Goal: Task Accomplishment & Management: Manage account settings

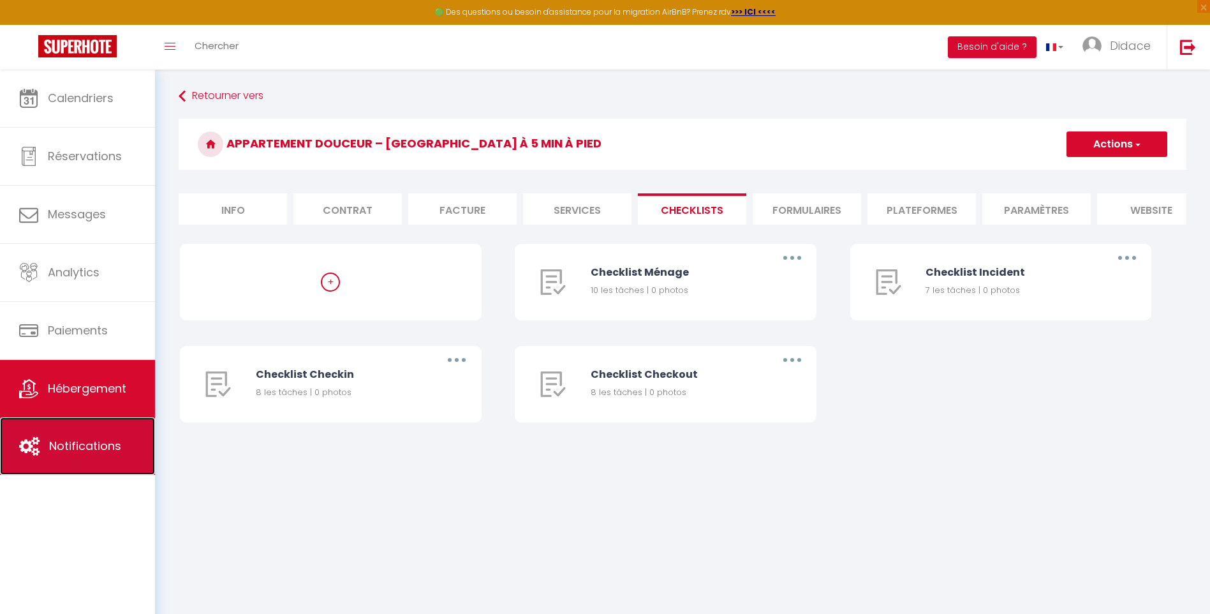
drag, startPoint x: 100, startPoint y: 445, endPoint x: 127, endPoint y: 440, distance: 27.3
click at [100, 446] on span "Notifications" at bounding box center [85, 446] width 72 height 16
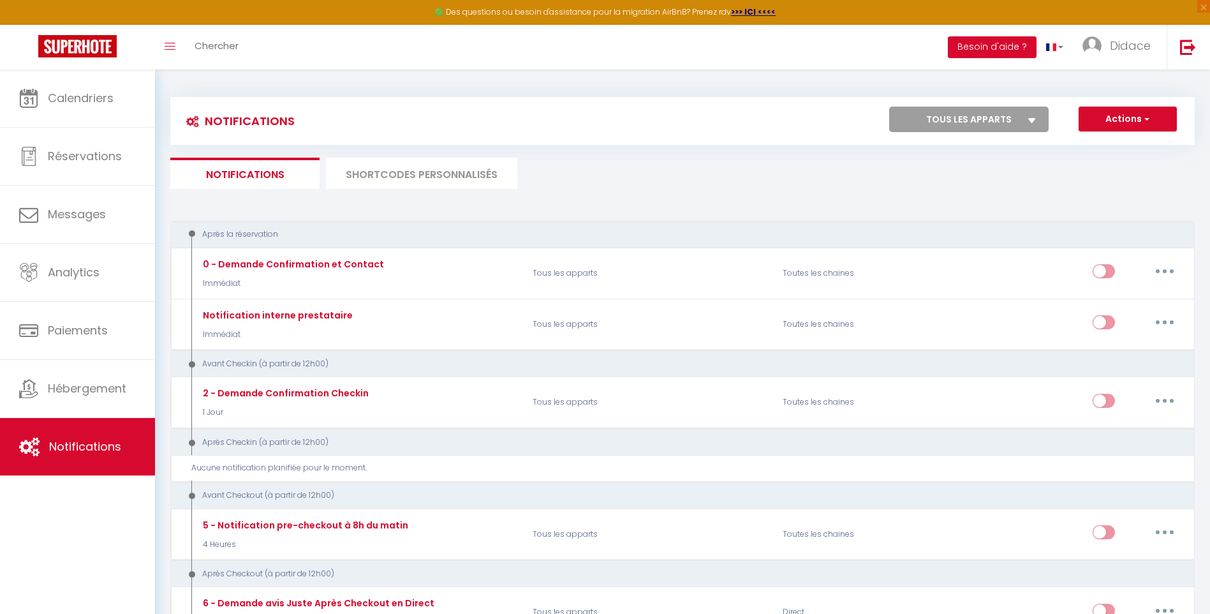
select select
checkbox input "false"
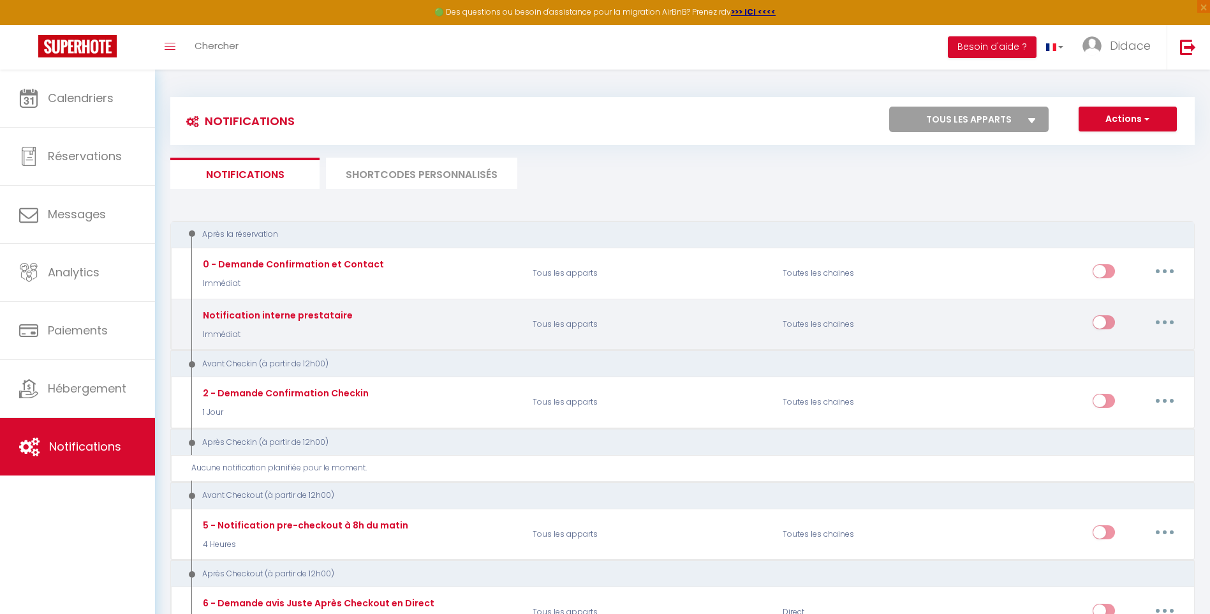
select select
checkbox input "false"
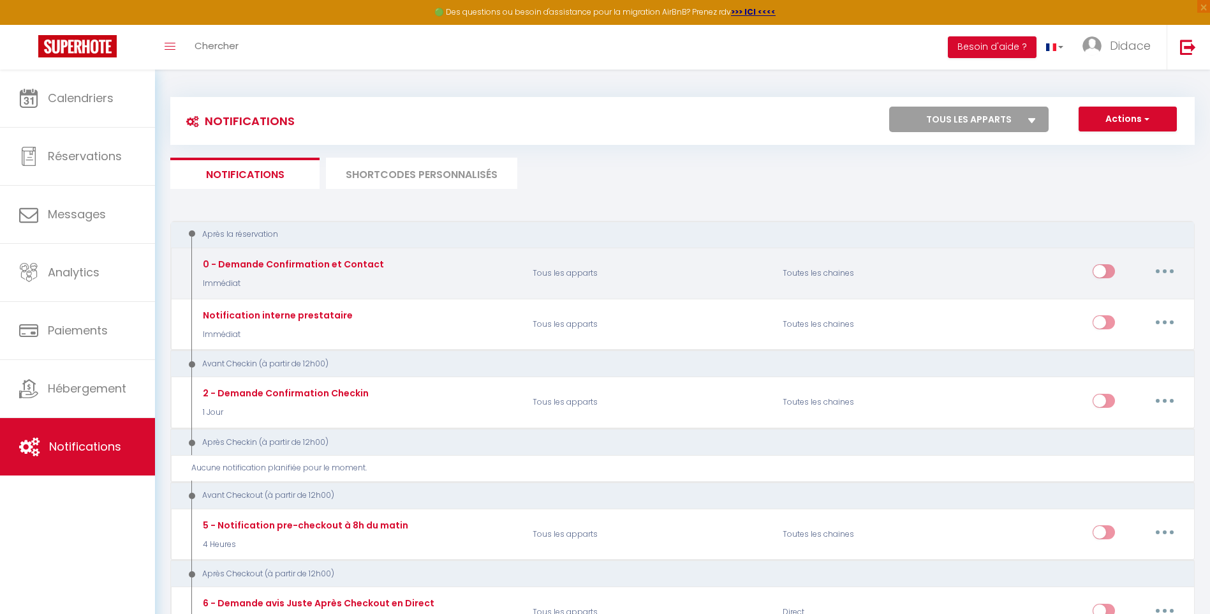
click at [1160, 272] on button "button" at bounding box center [1165, 271] width 36 height 20
click at [1099, 301] on link "Editer" at bounding box center [1132, 301] width 94 height 22
type input "0 - Demande Confirmation et Contact"
select select "Immédiat"
select select "if_booking_is_paid"
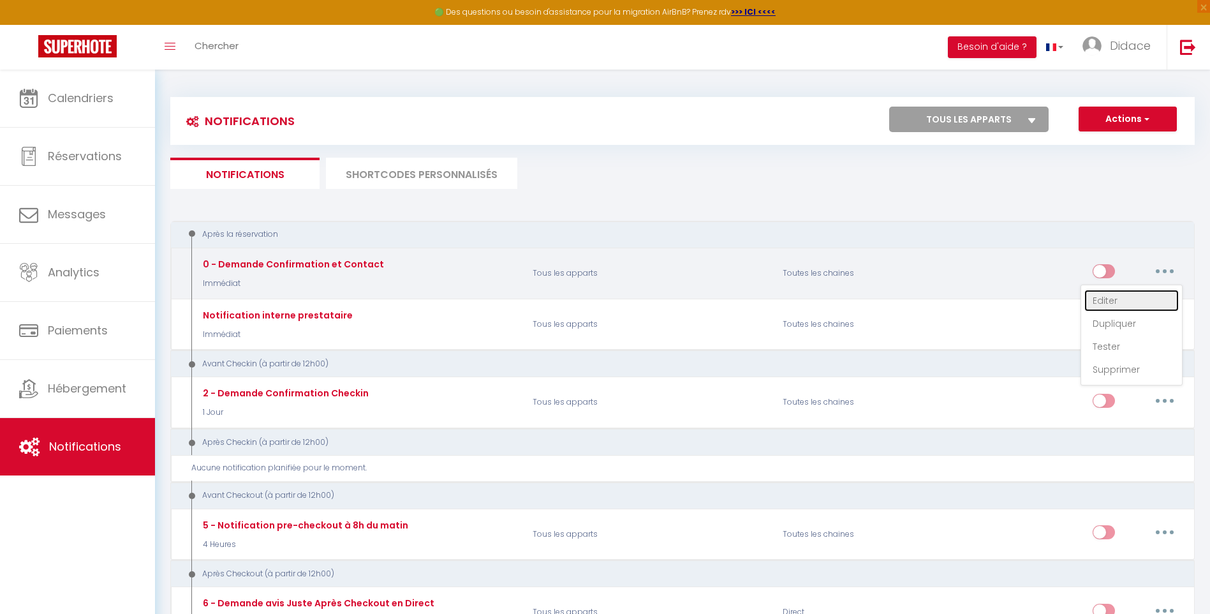
checkbox input "true"
checkbox input "false"
radio input "true"
type input "Merci de confirmer votre réservation - [BOOKING:ID] - [GUEST:FIRST_NAME] [GUEST…"
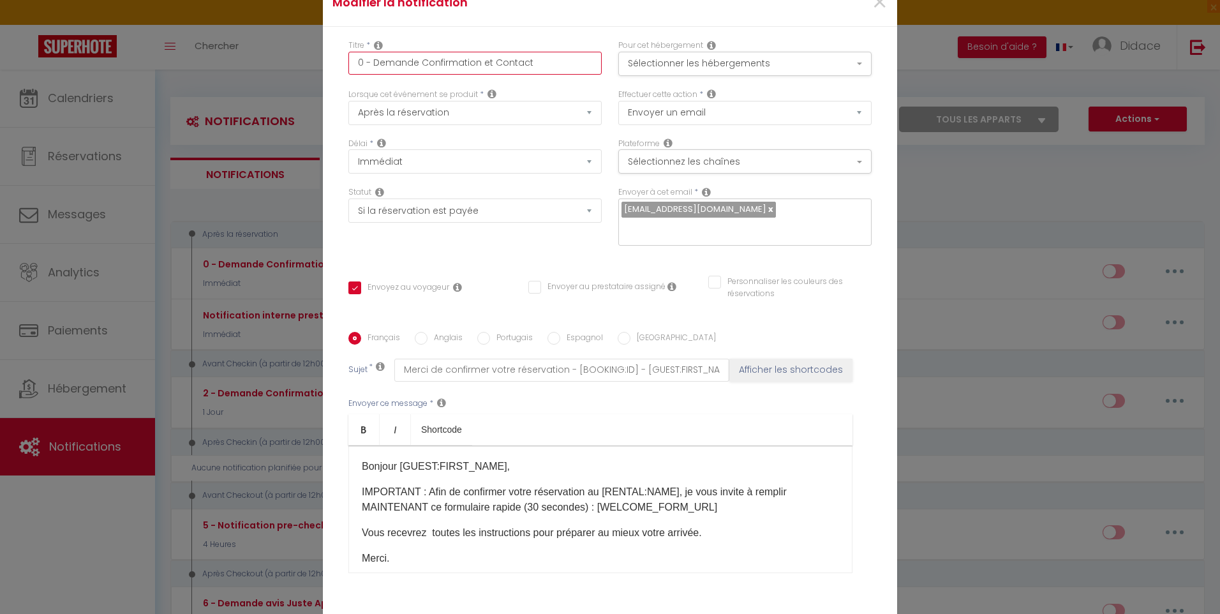
click at [540, 69] on input "0 - Demande Confirmation et Contact" at bounding box center [474, 63] width 253 height 23
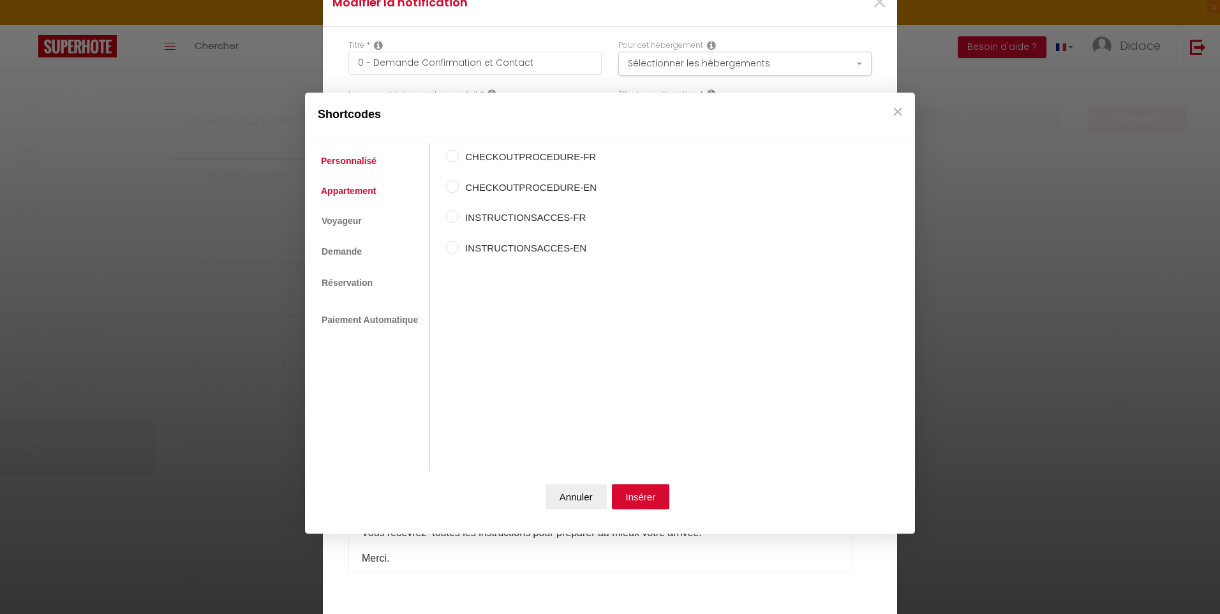
click at [346, 191] on link "Appartement" at bounding box center [349, 190] width 68 height 23
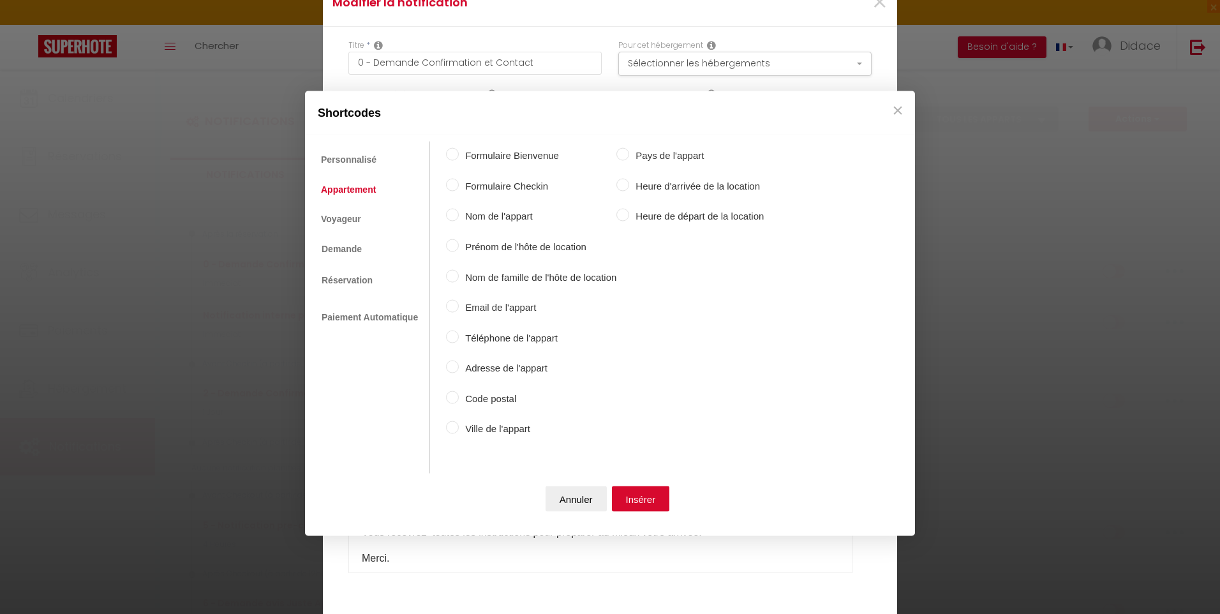
click at [452, 154] on input "Formulaire Bienvenue" at bounding box center [452, 154] width 13 height 13
radio input "true"
click at [631, 497] on button "Insérer" at bounding box center [641, 499] width 58 height 26
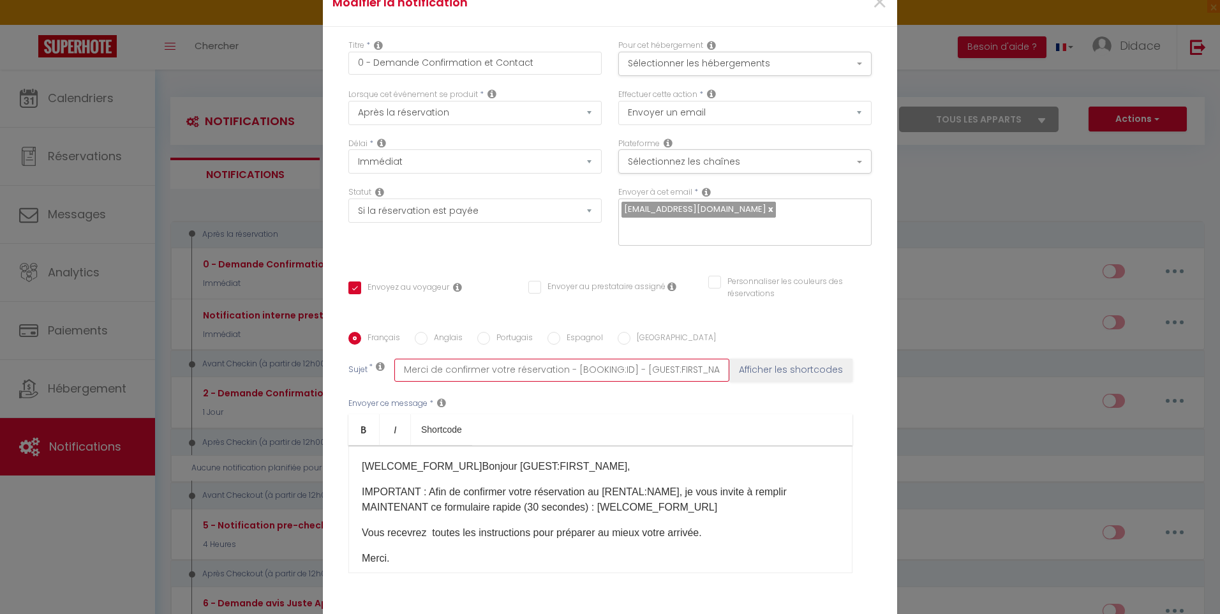
click at [621, 359] on input "Merci de confirmer votre réservation - [BOOKING:ID] - [GUEST:FIRST_NAME] [GUEST…" at bounding box center [561, 370] width 335 height 23
click at [718, 362] on input "Merci de confirmer votre réservation - [BOOKING:ID] - [GUEST:FIRST_NAME] [GUEST…" at bounding box center [561, 370] width 335 height 23
click at [949, 315] on div "Modifier la notification × Titre * 0 - Demande Confirmation et Contact Pour cet…" at bounding box center [610, 307] width 1220 height 614
click at [255, 271] on div "Modifier la notification × Titre * 0 - Demande Confirmation et Contact Pour cet…" at bounding box center [610, 307] width 1220 height 614
click at [266, 262] on div "Modifier la notification × Titre * 0 - Demande Confirmation et Contact Pour cet…" at bounding box center [610, 307] width 1220 height 614
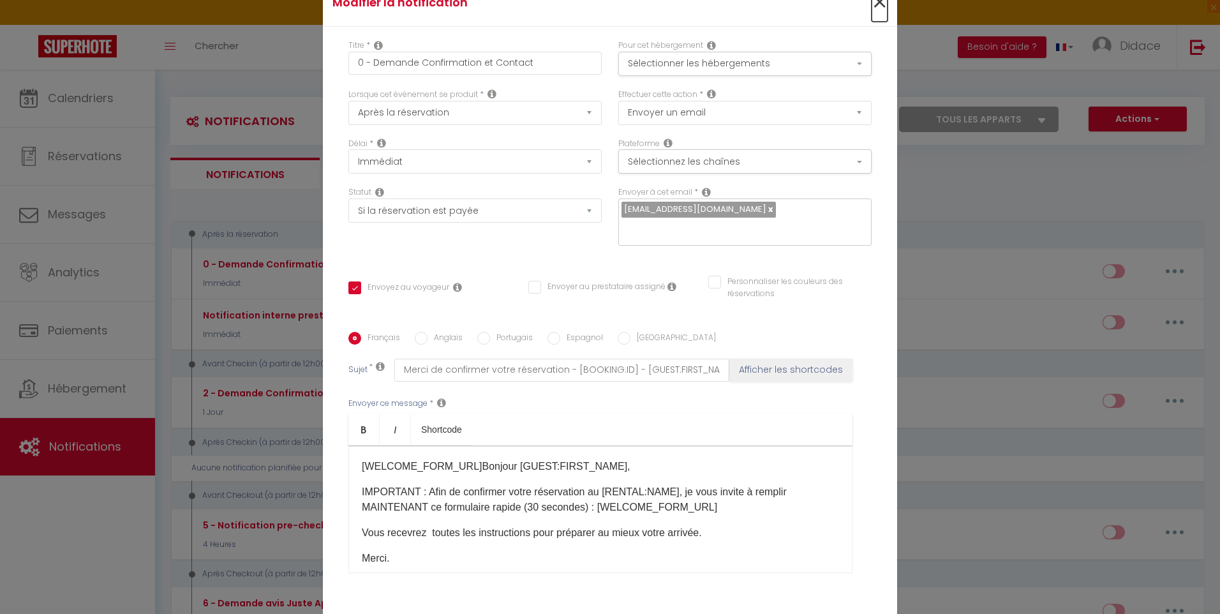
click at [875, 10] on span "×" at bounding box center [880, 2] width 16 height 38
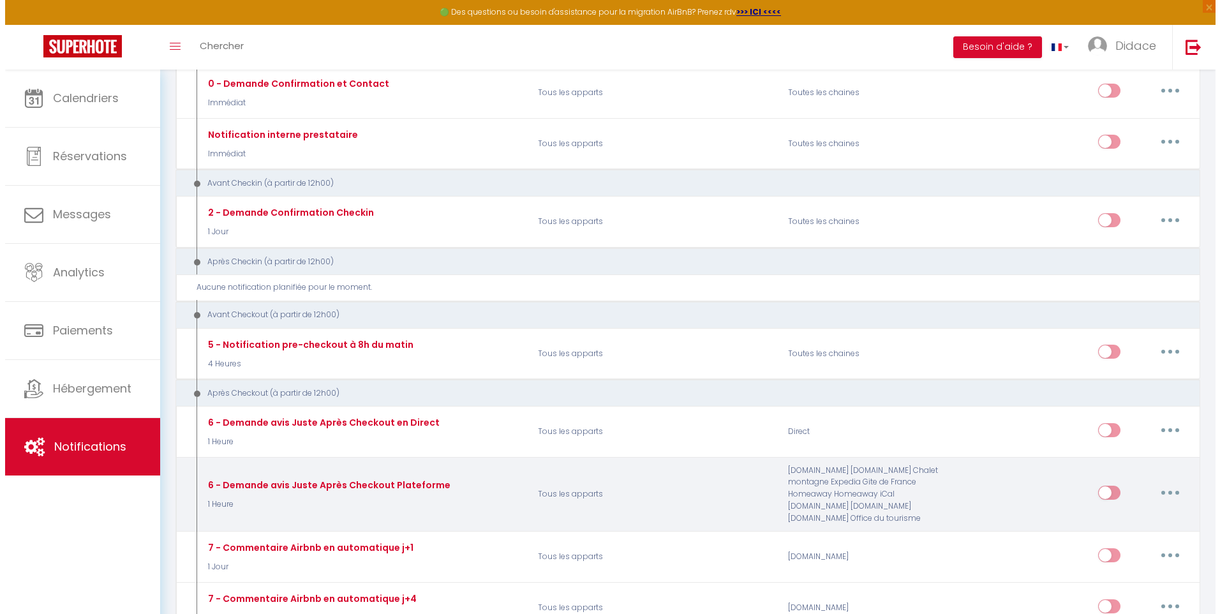
scroll to position [191, 0]
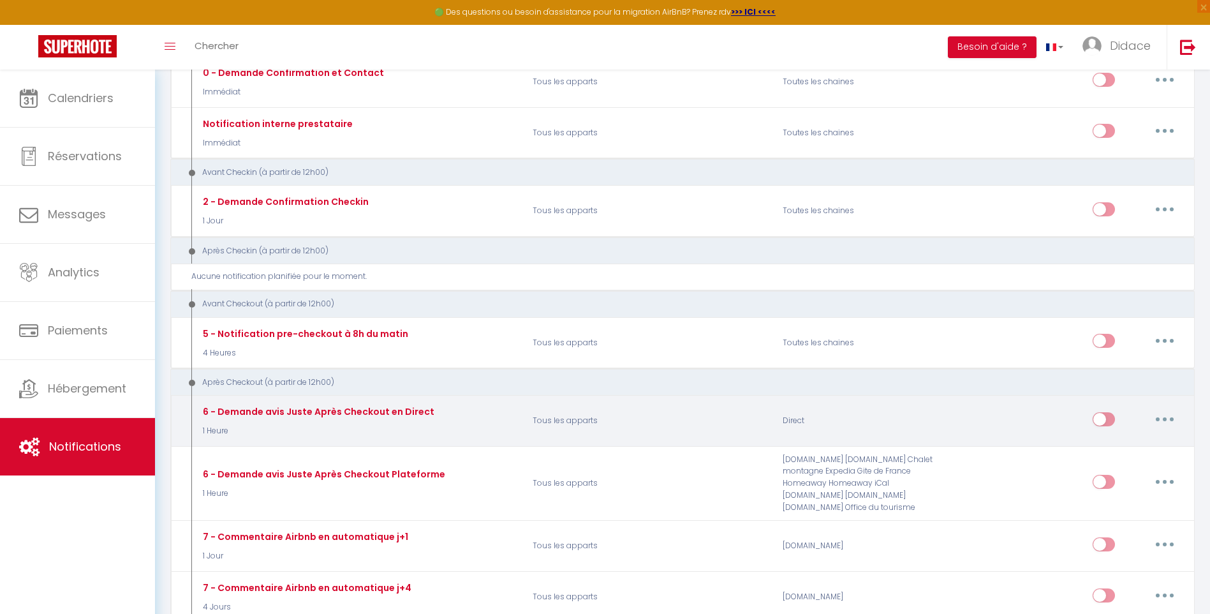
click at [1168, 420] on button "button" at bounding box center [1165, 419] width 36 height 20
drag, startPoint x: 1112, startPoint y: 452, endPoint x: 1059, endPoint y: 452, distance: 53.6
click at [1111, 452] on link "Editer" at bounding box center [1132, 448] width 94 height 22
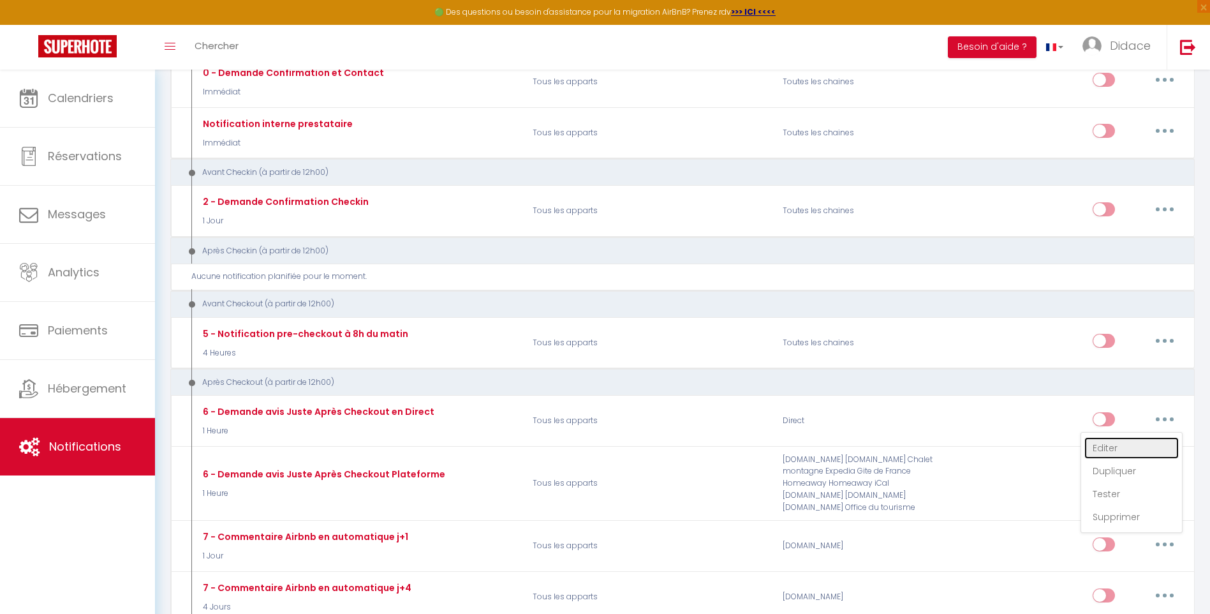
type input "6 - Demande avis Juste Après Checkout en Direct"
select select "5"
select select "1 Heure"
checkbox input "true"
checkbox input "false"
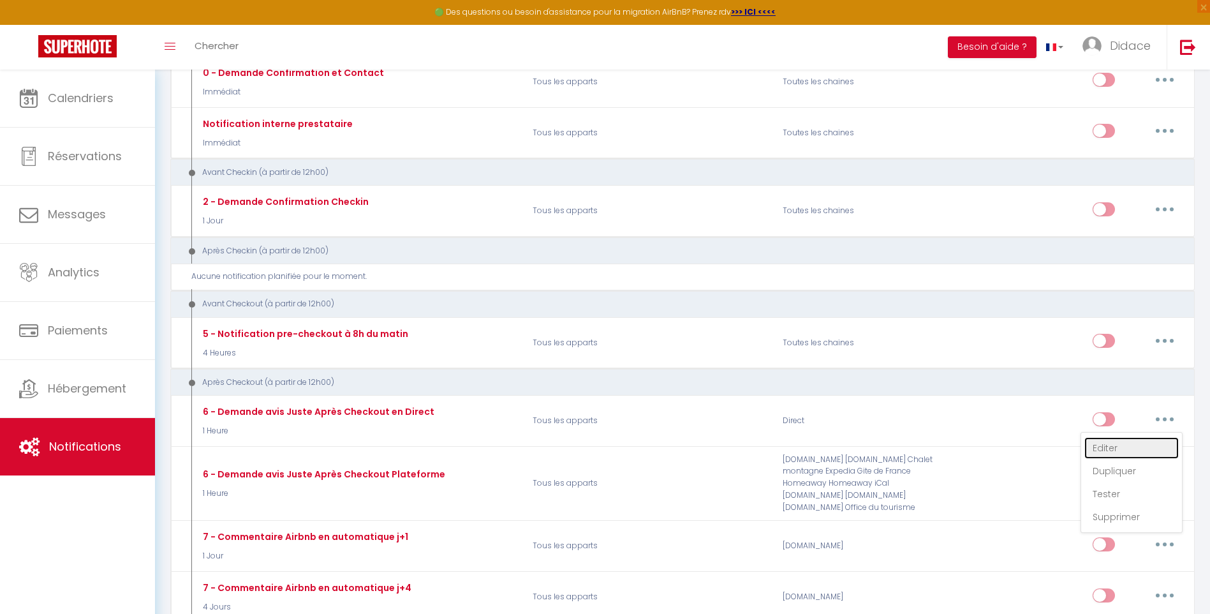
checkbox input "false"
type input "[GUEST:FIRST_NAME], voici un cadeau pour vous avant de quitter [RENTAL:CITY]"
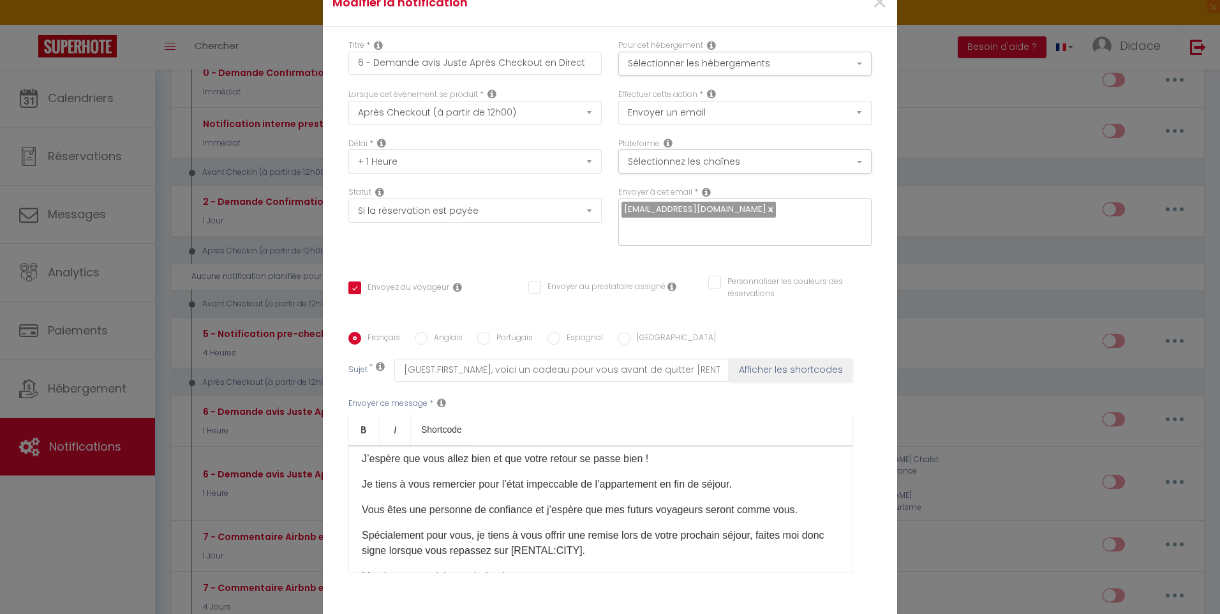
scroll to position [0, 0]
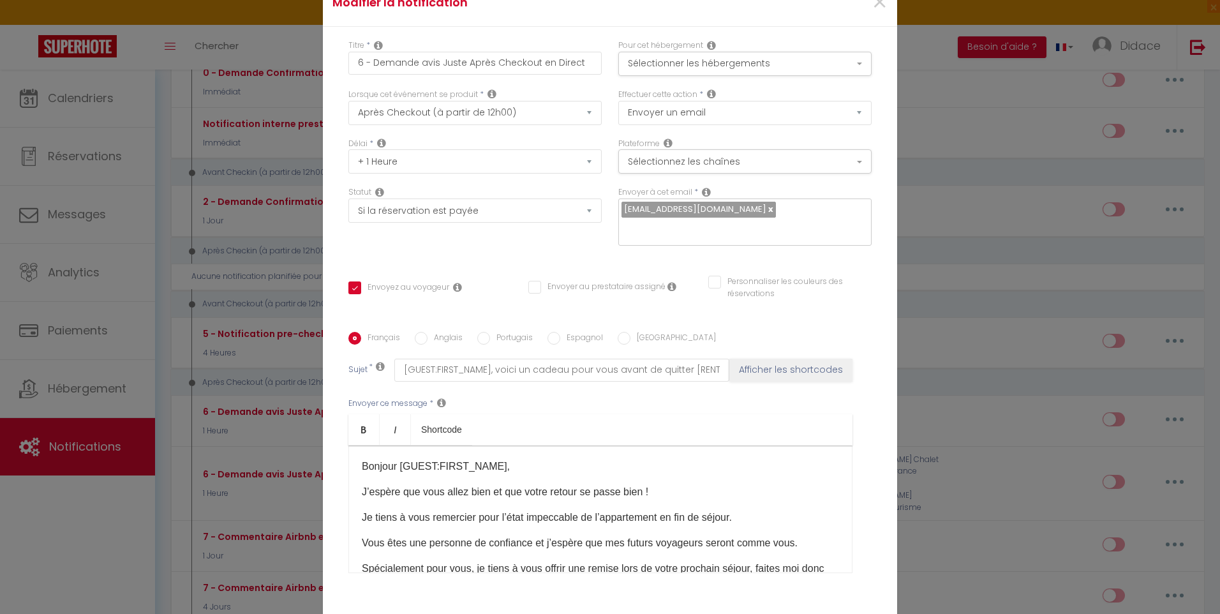
click at [934, 475] on div "Modifier la notification × Titre * 6 - Demande avis Juste Après Checkout en Dir…" at bounding box center [610, 307] width 1220 height 614
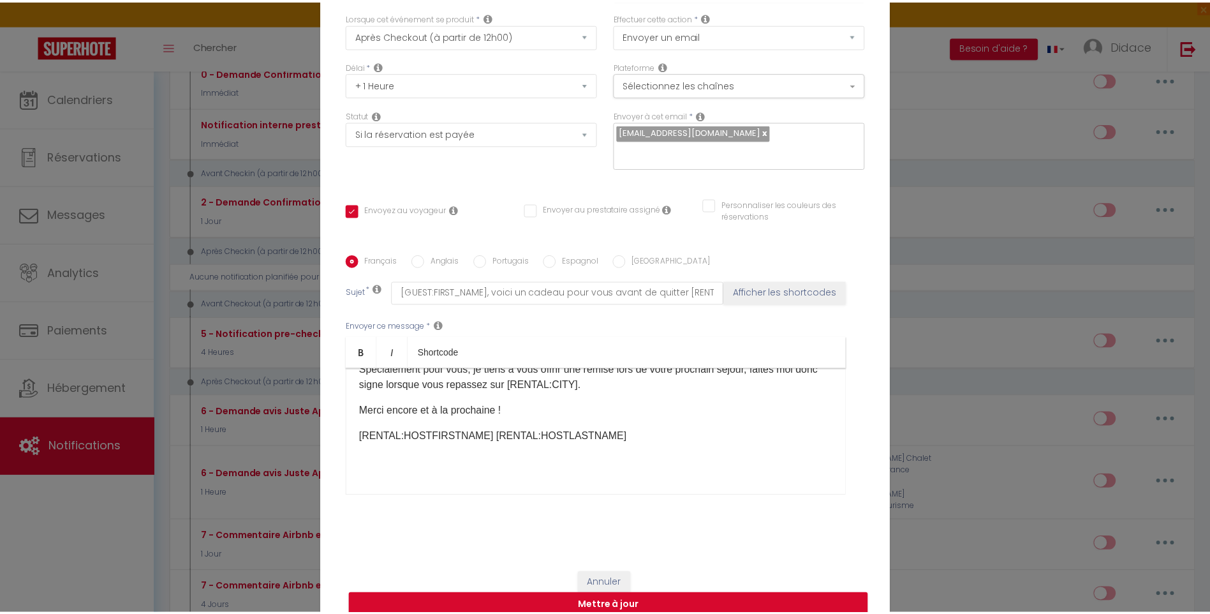
scroll to position [85, 0]
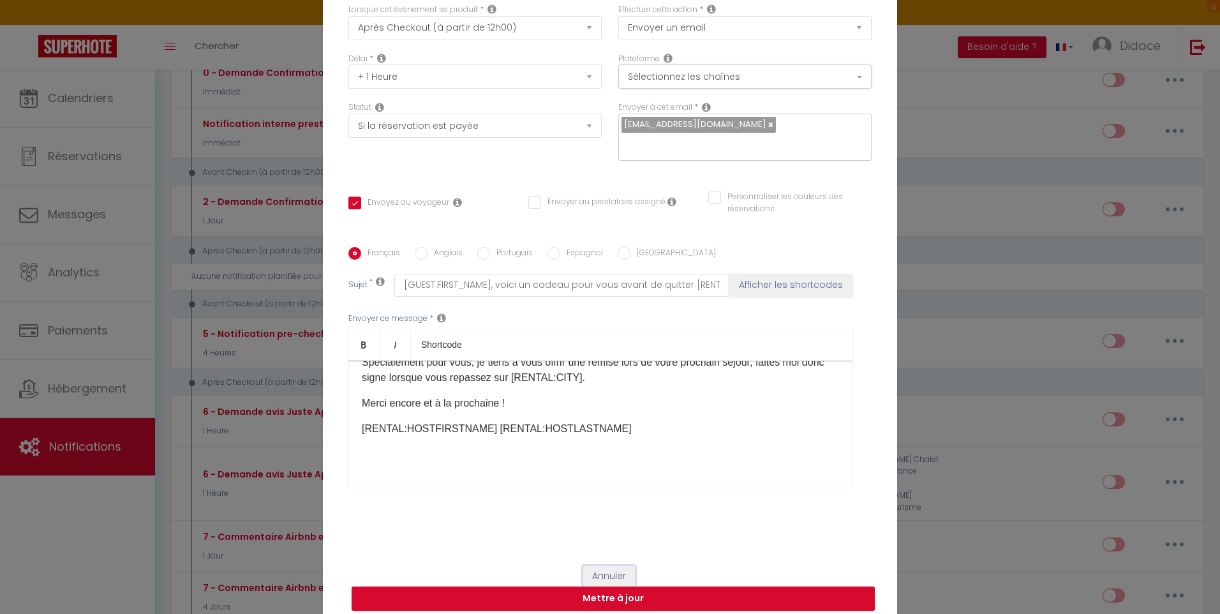
click at [598, 565] on button "Annuler" at bounding box center [609, 576] width 53 height 22
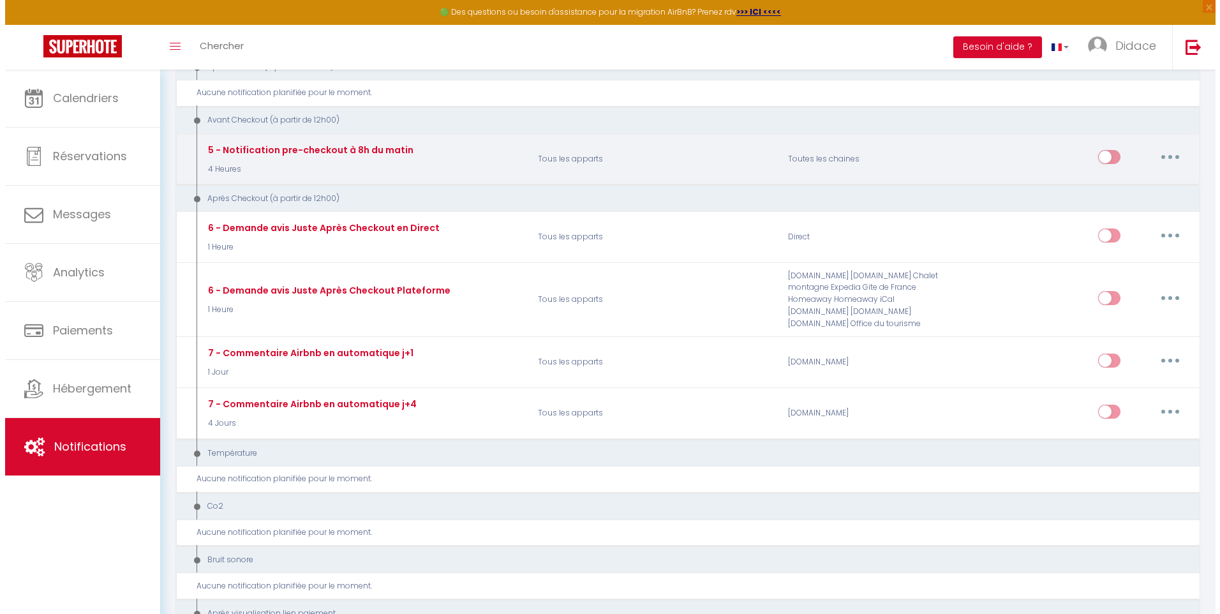
scroll to position [383, 0]
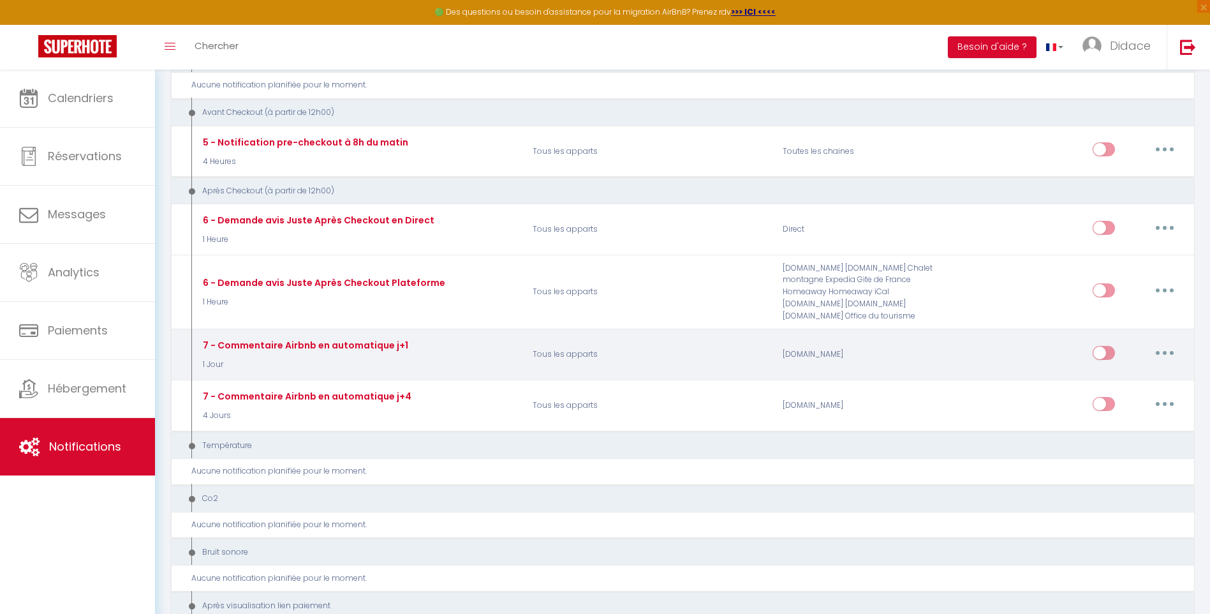
click at [1166, 353] on icon "button" at bounding box center [1165, 353] width 4 height 4
click at [1101, 386] on link "Editer" at bounding box center [1132, 382] width 94 height 22
type input "7 - Commentaire Airbnb en automatique j+1"
select select "review"
select select "1 Jour"
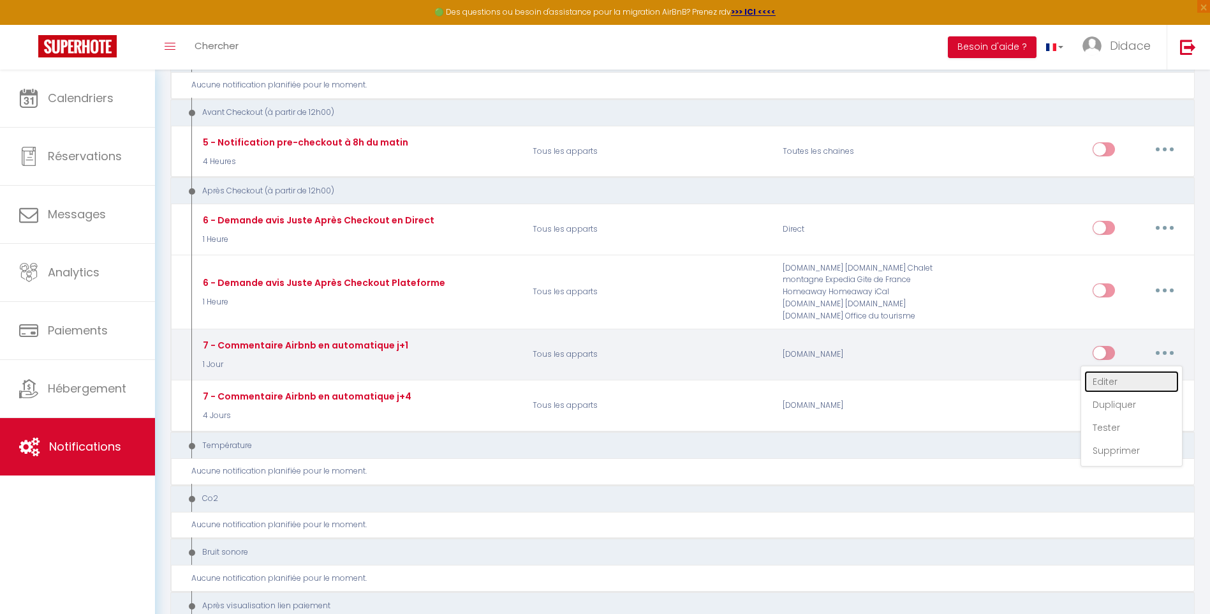
checkbox input "false"
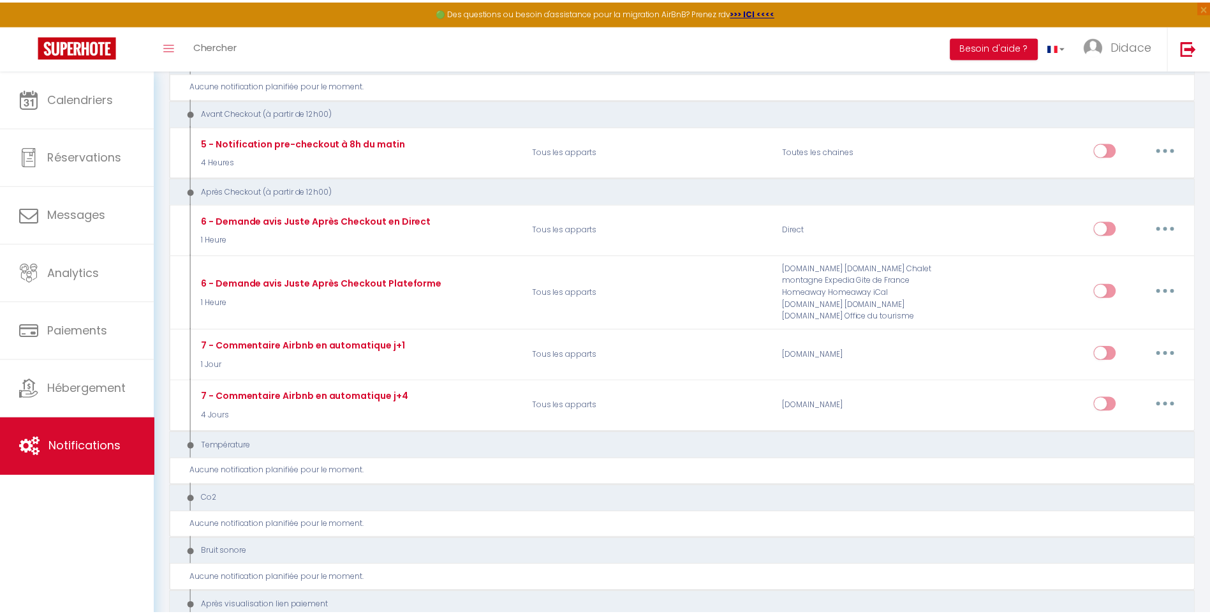
scroll to position [73, 0]
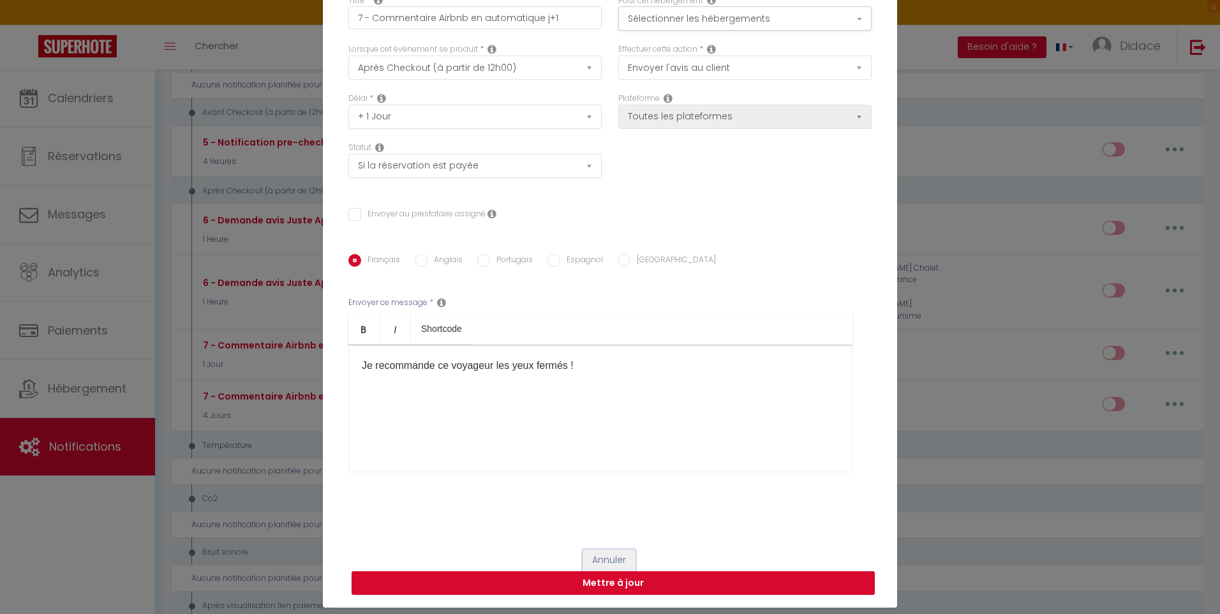
click at [611, 560] on button "Annuler" at bounding box center [609, 560] width 53 height 22
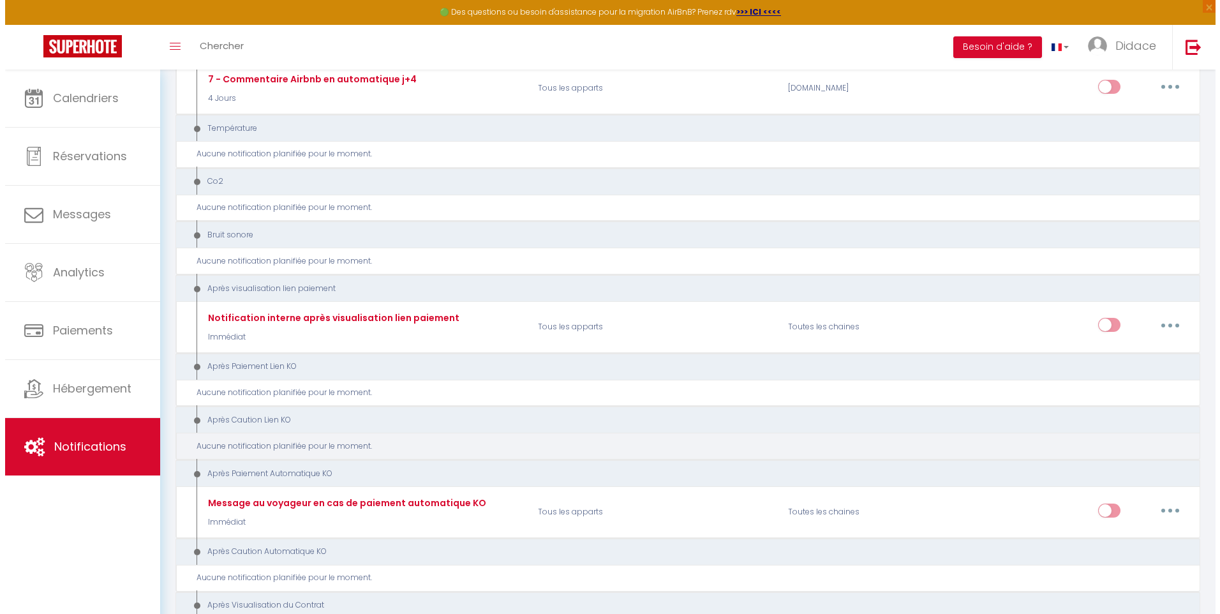
scroll to position [702, 0]
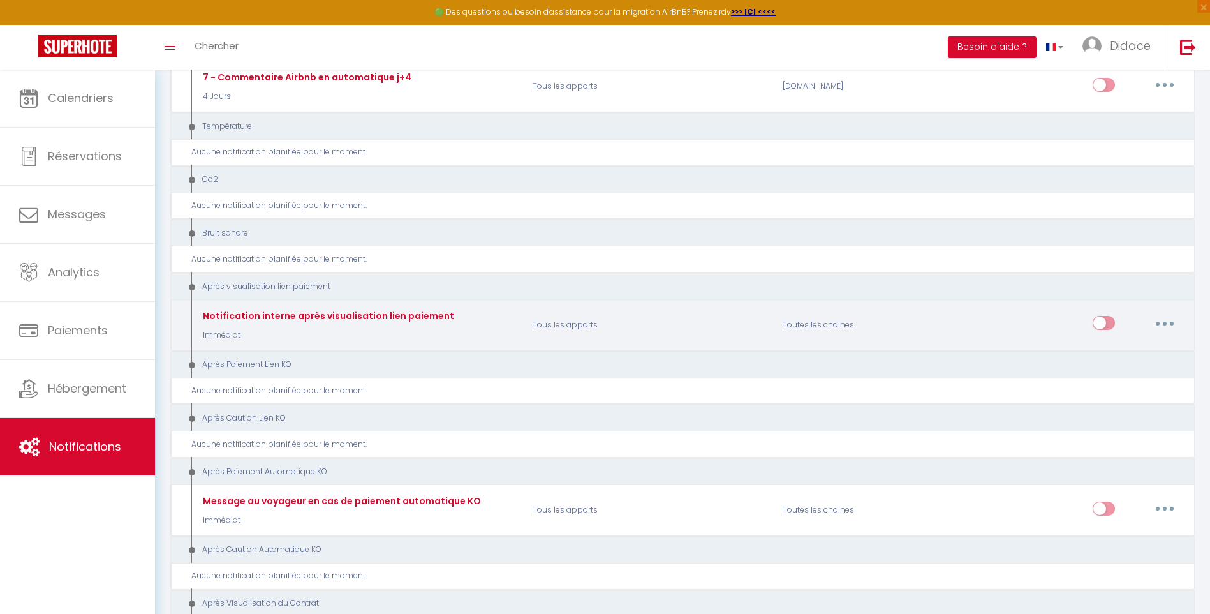
click at [1157, 325] on button "button" at bounding box center [1165, 323] width 36 height 20
click at [1108, 353] on link "Editer" at bounding box center [1132, 352] width 94 height 22
type input "Notification interne après visualisation lien paiement"
select select "9"
select select "Immédiat"
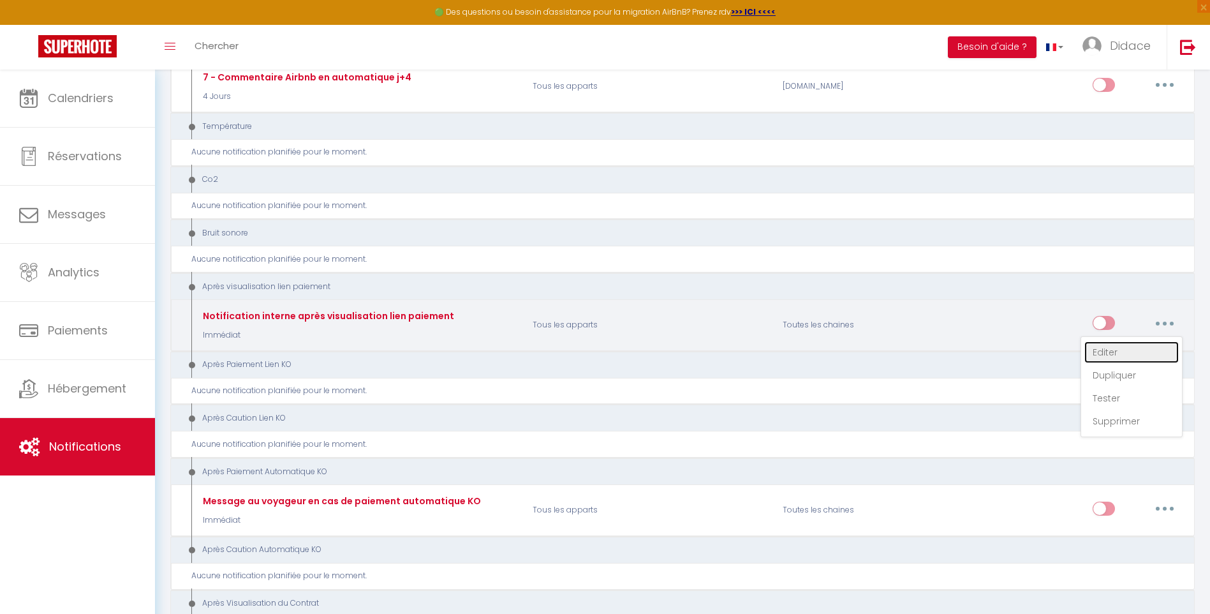
select select
checkbox input "false"
type input "Email après visualisation lien paiement - [RENTAL:NAME] - [GUEST:NAME] - [BOOKI…"
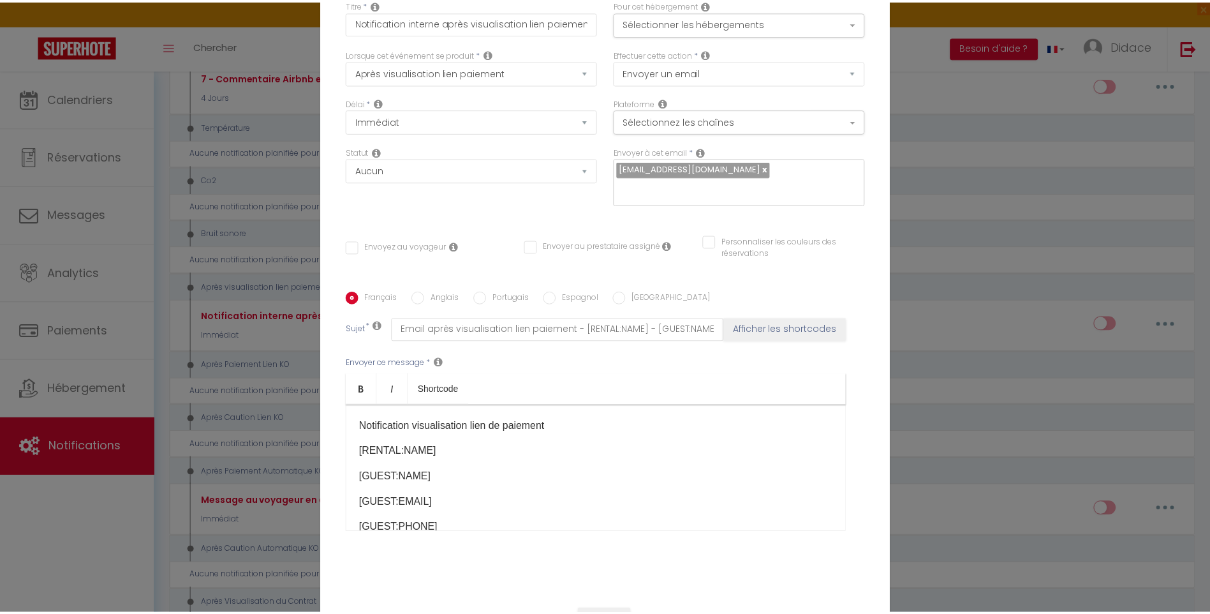
scroll to position [0, 0]
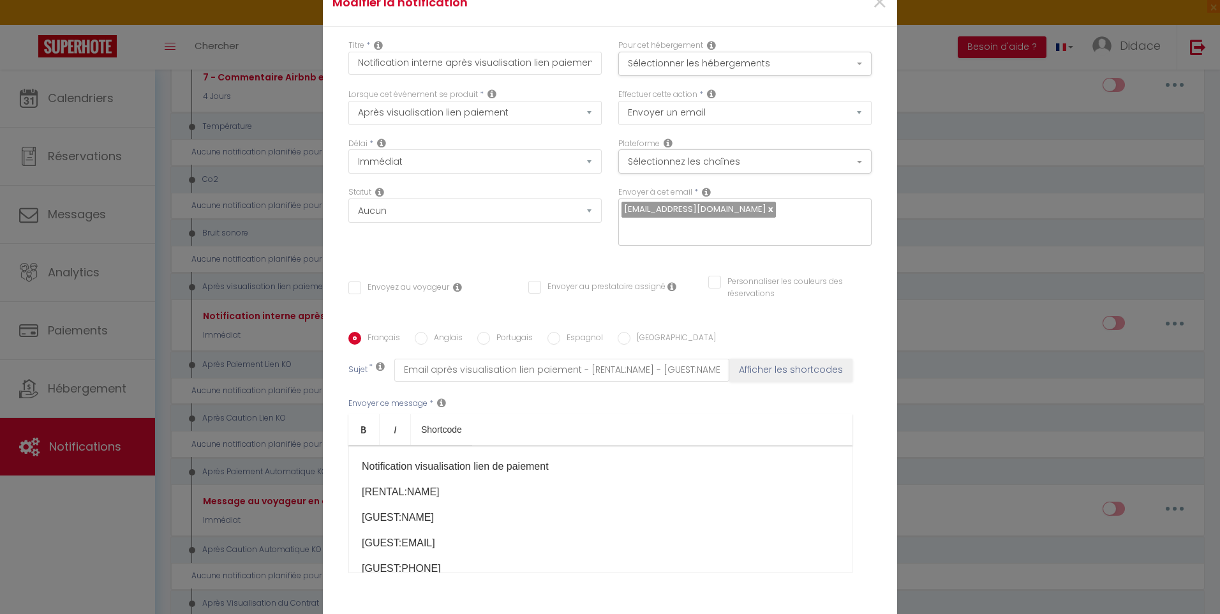
click at [939, 216] on div "Modifier la notification × Titre * Notification interne après visualisation lie…" at bounding box center [610, 307] width 1220 height 614
click at [872, 12] on span "×" at bounding box center [880, 2] width 16 height 38
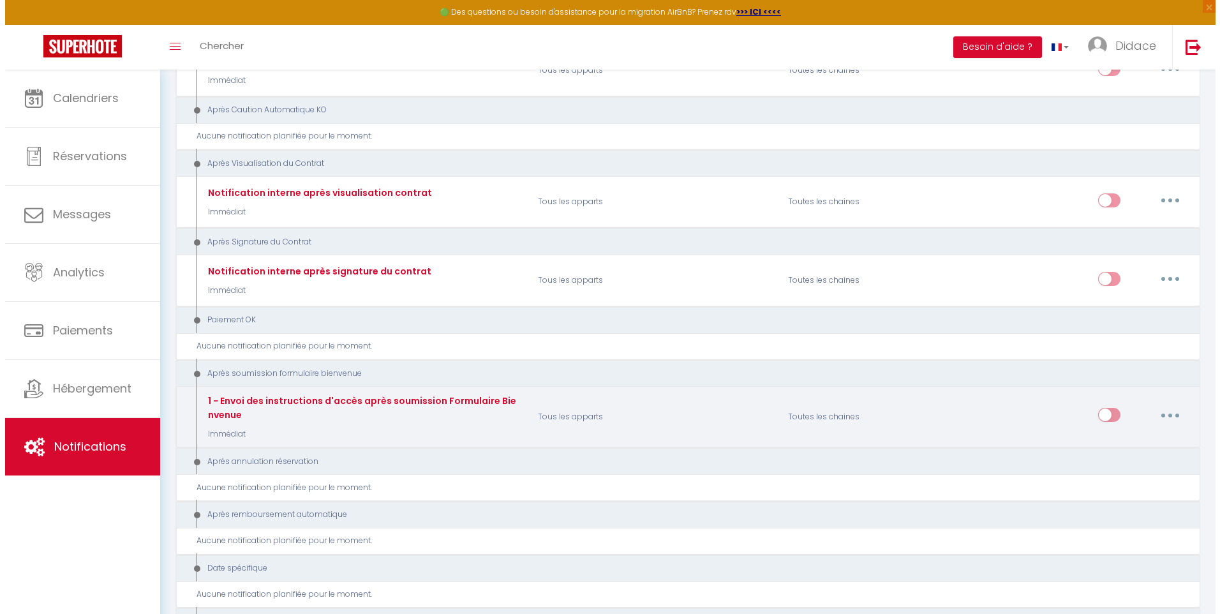
scroll to position [1212, 0]
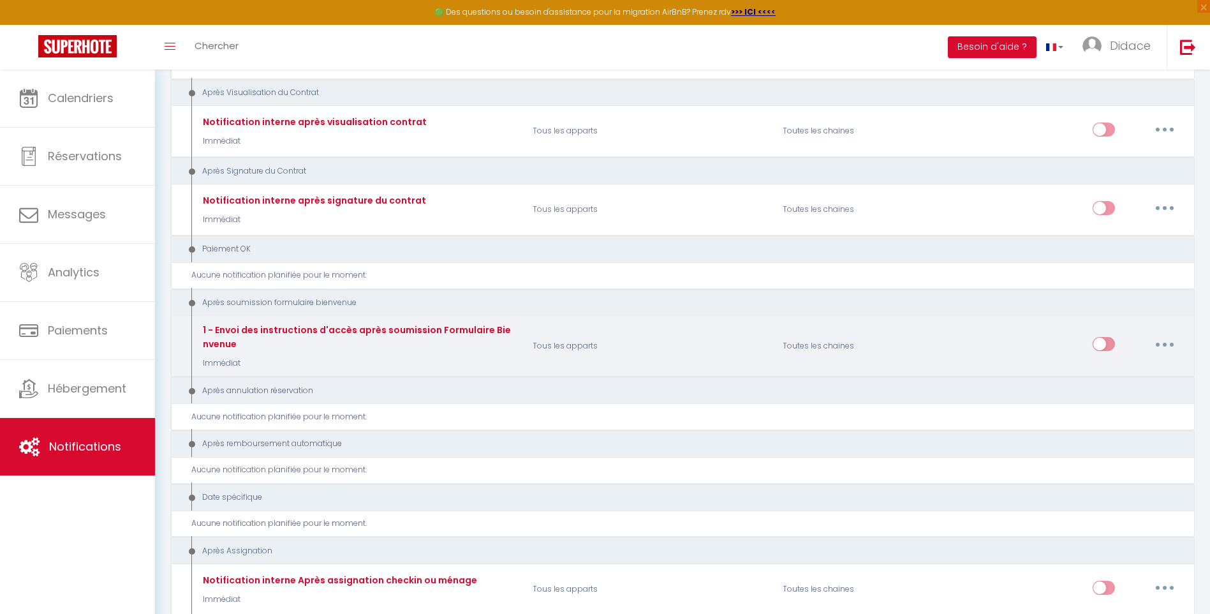
click at [1158, 343] on button "button" at bounding box center [1165, 344] width 36 height 20
click at [1104, 376] on link "Editer" at bounding box center [1132, 373] width 94 height 22
type input "1 - Envoi des instructions d'accès après soumission Formulaire Bienvenue"
select select "17"
select select "if_booking_is_paid"
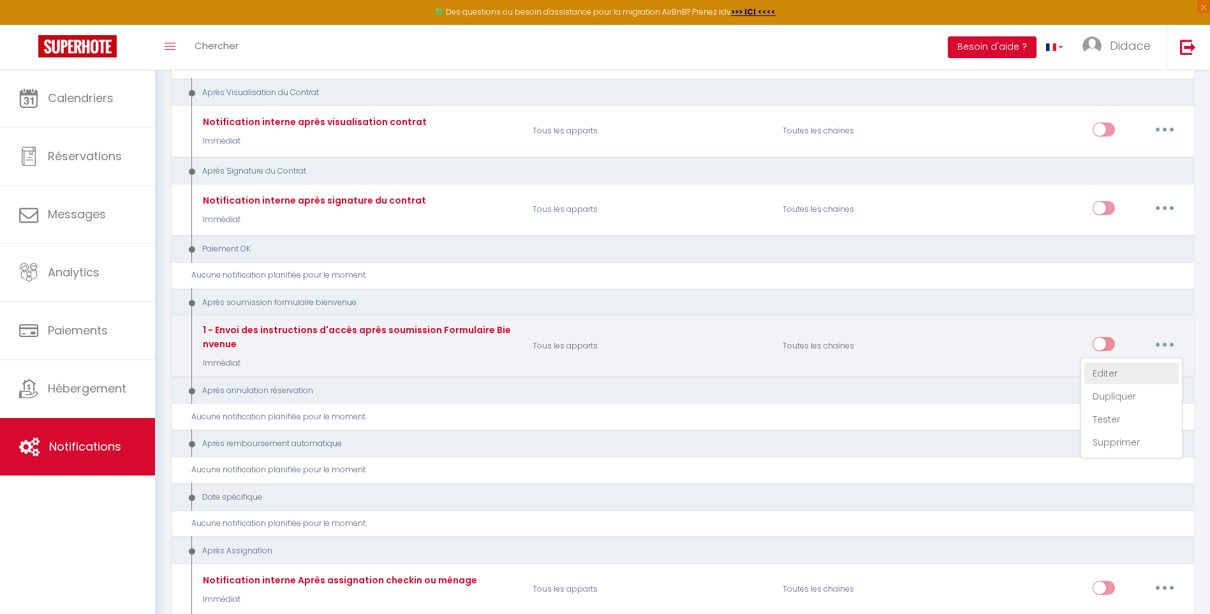
checkbox input "true"
checkbox input "false"
type input "Confirmation de votre réservation - [BOOKING:ID] - [GUEST:FIRST_NAME] [GUEST:LA…"
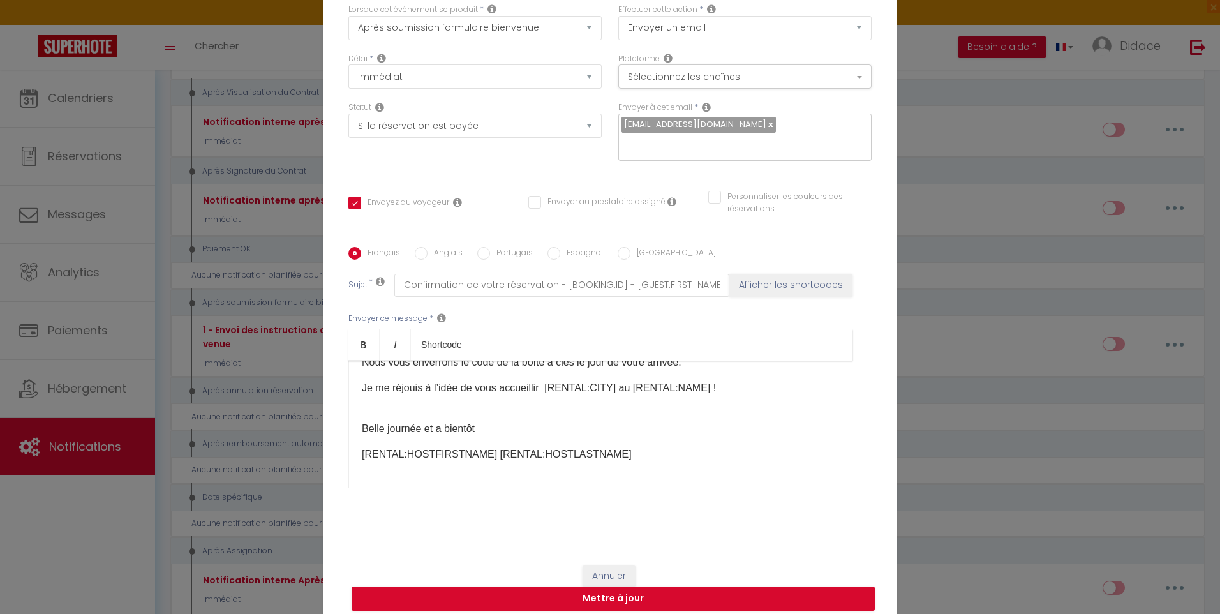
scroll to position [0, 0]
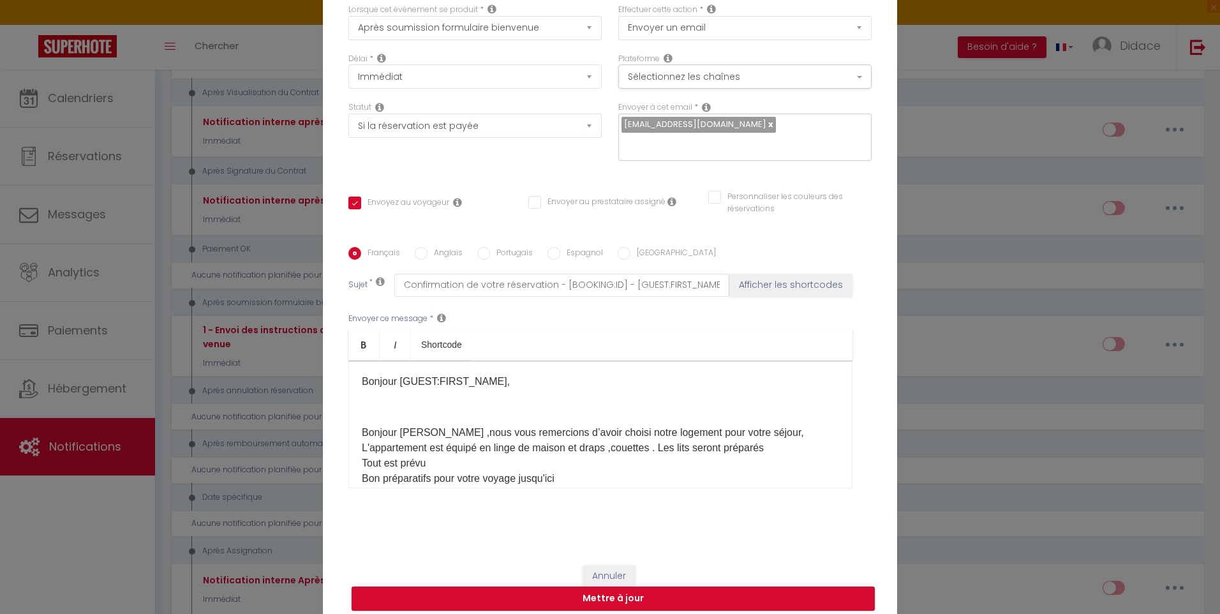
click at [436, 425] on p "Bonjour [PERSON_NAME] ,nous vous remercions d’avoir choisi notre logement pour …" at bounding box center [600, 494] width 477 height 138
click at [410, 425] on p "Bonjour ,nous vous remercions d’avoir choisi notre logement pour votre séjour, …" at bounding box center [600, 494] width 477 height 138
click at [402, 426] on p "Bonjour ,Nous vous remercions d’avoir choisi notre logement pour votre séjour, …" at bounding box center [600, 494] width 477 height 138
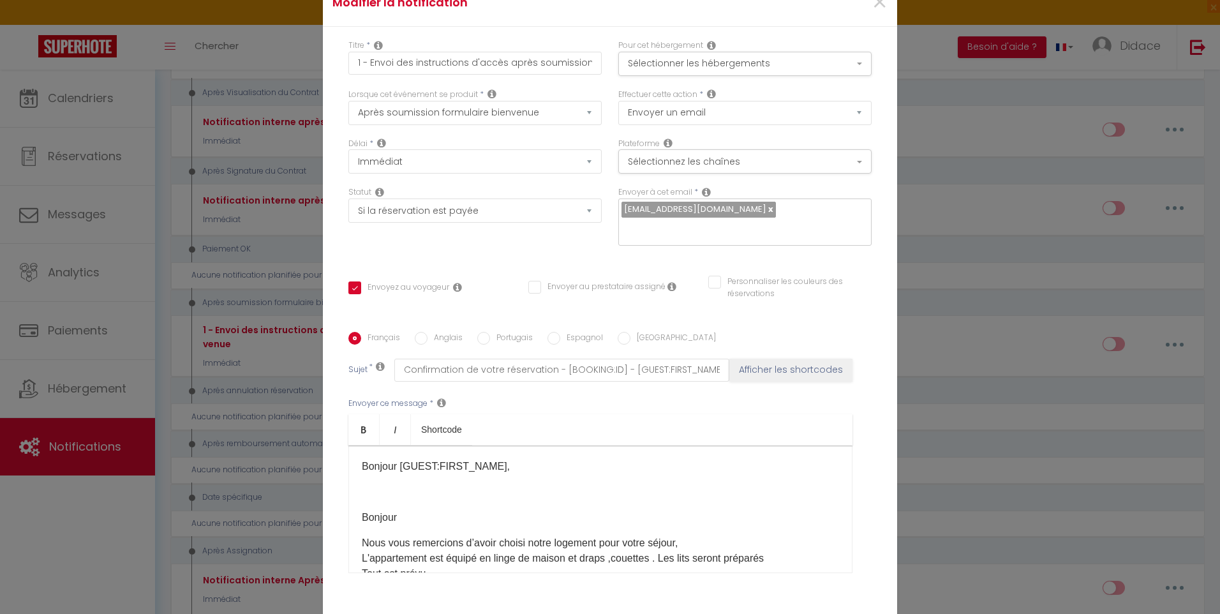
drag, startPoint x: 1015, startPoint y: 521, endPoint x: 1032, endPoint y: 524, distance: 17.6
click at [1017, 521] on div "Modifier la notification × Titre * 1 - Envoi des instructions d'accès après sou…" at bounding box center [610, 307] width 1220 height 614
click at [877, 12] on span "×" at bounding box center [880, 2] width 16 height 38
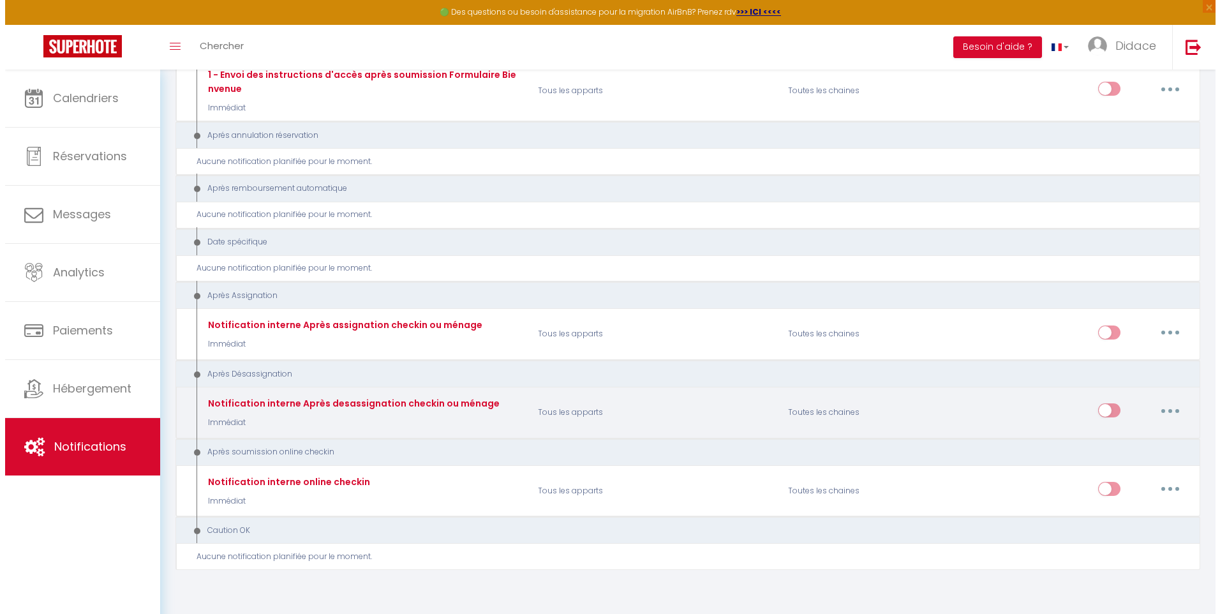
scroll to position [1492, 0]
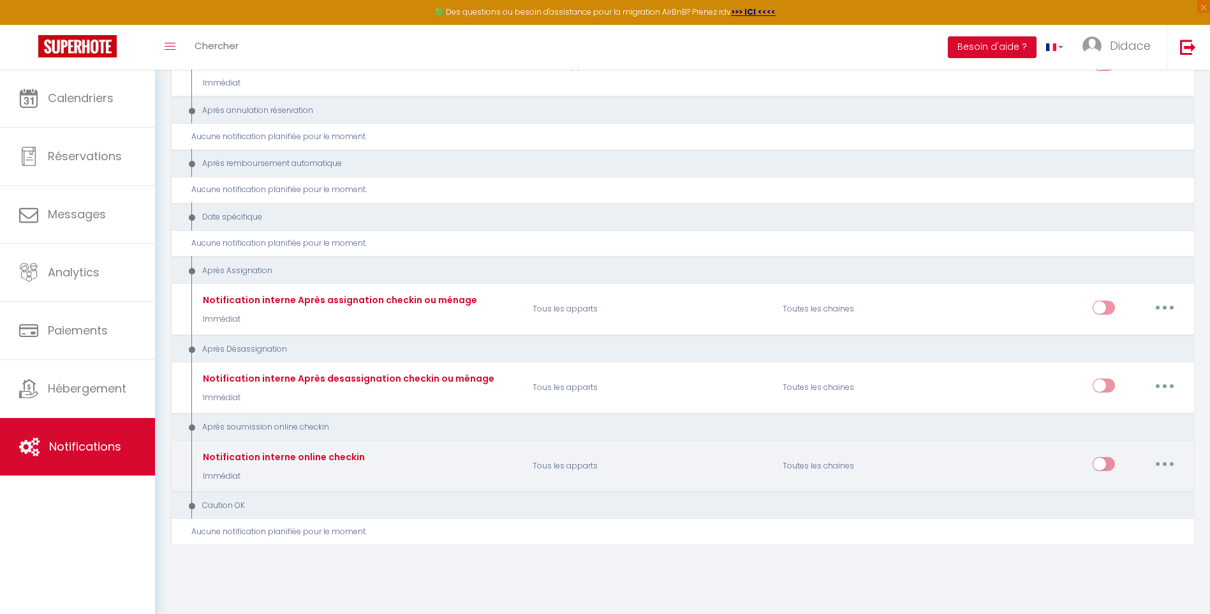
click at [1163, 462] on button "button" at bounding box center [1165, 464] width 36 height 20
click at [1108, 493] on link "Editer" at bounding box center [1132, 493] width 94 height 22
type input "Notification interne online checkin"
select select "23"
select select
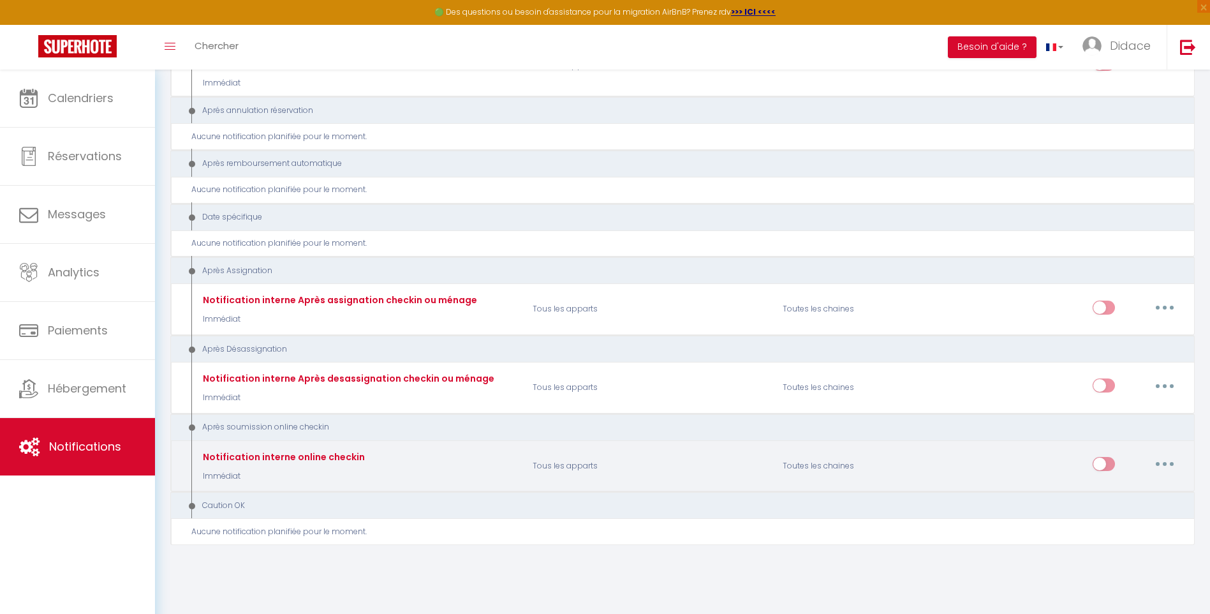
checkbox input "false"
type input "Notification online checkin - [RENTAL:NAME] - [GUEST:NAME] - [BOOKING:ID]"
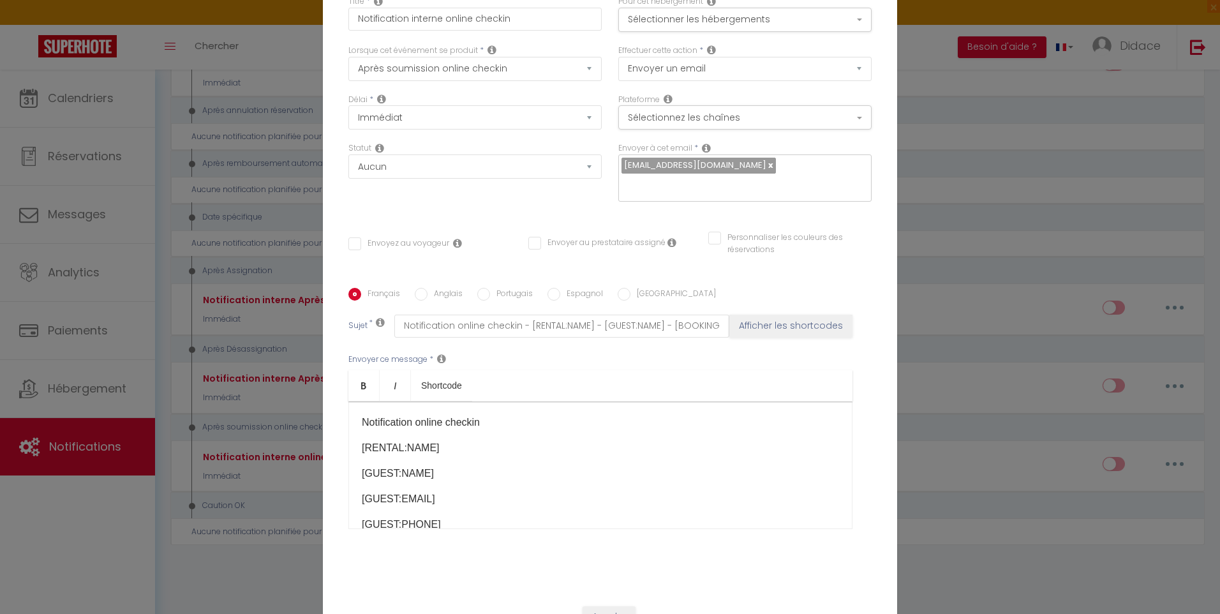
scroll to position [85, 0]
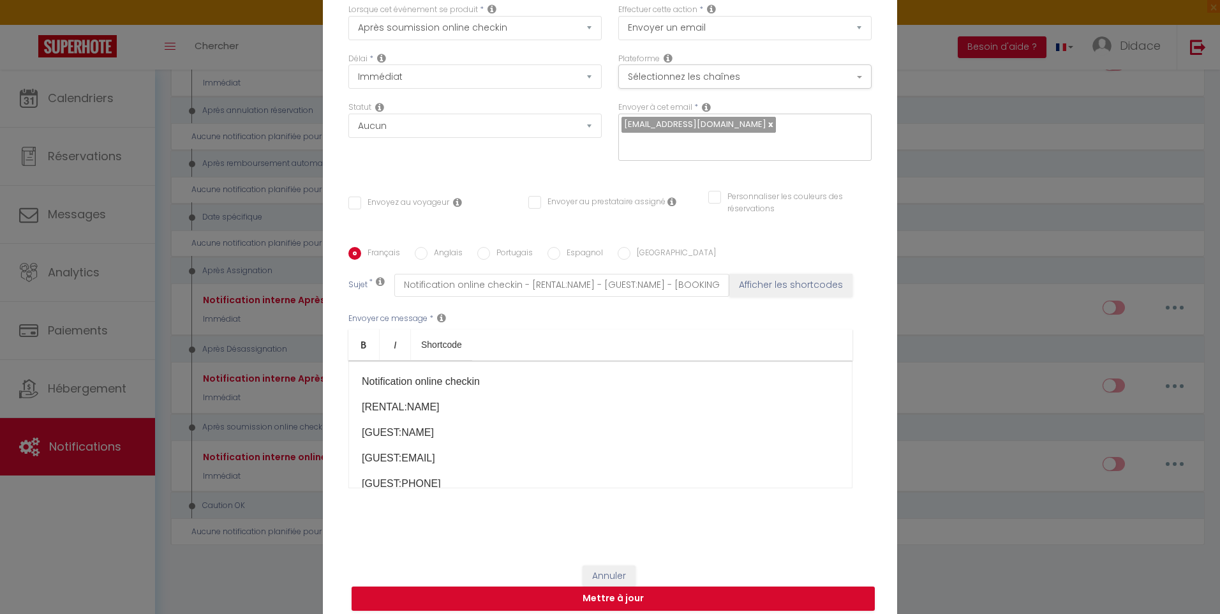
click at [1059, 352] on div "Modifier la notification × Titre * Notification interne online checkin Pour cet…" at bounding box center [610, 307] width 1220 height 614
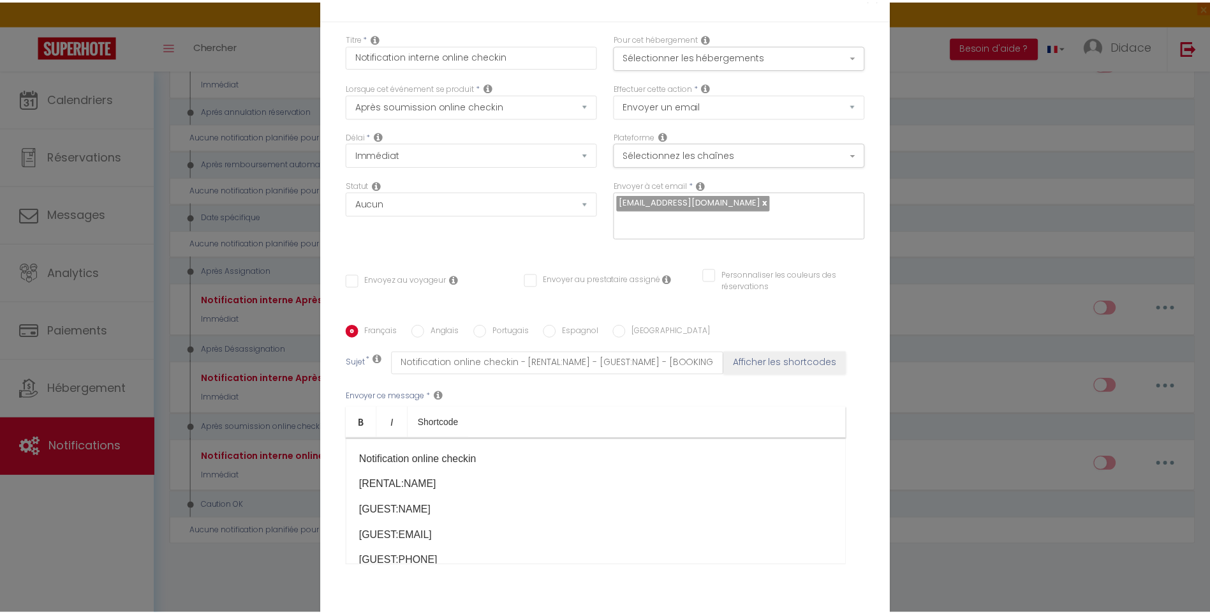
scroll to position [0, 0]
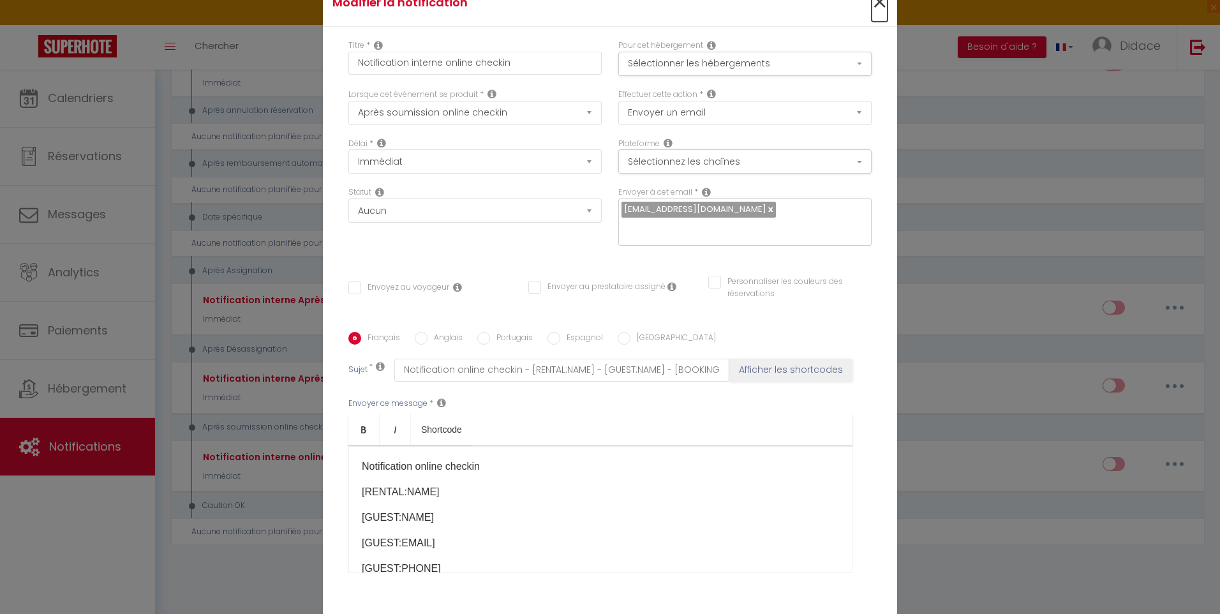
click at [877, 9] on span "×" at bounding box center [880, 2] width 16 height 38
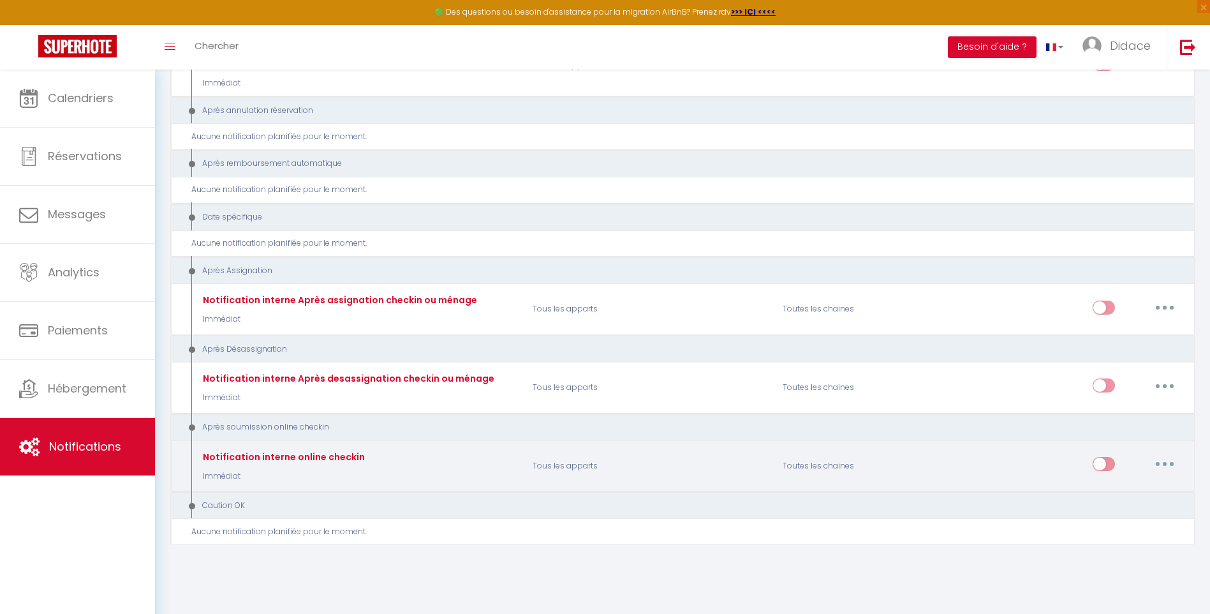
click at [1163, 464] on icon "button" at bounding box center [1165, 464] width 4 height 4
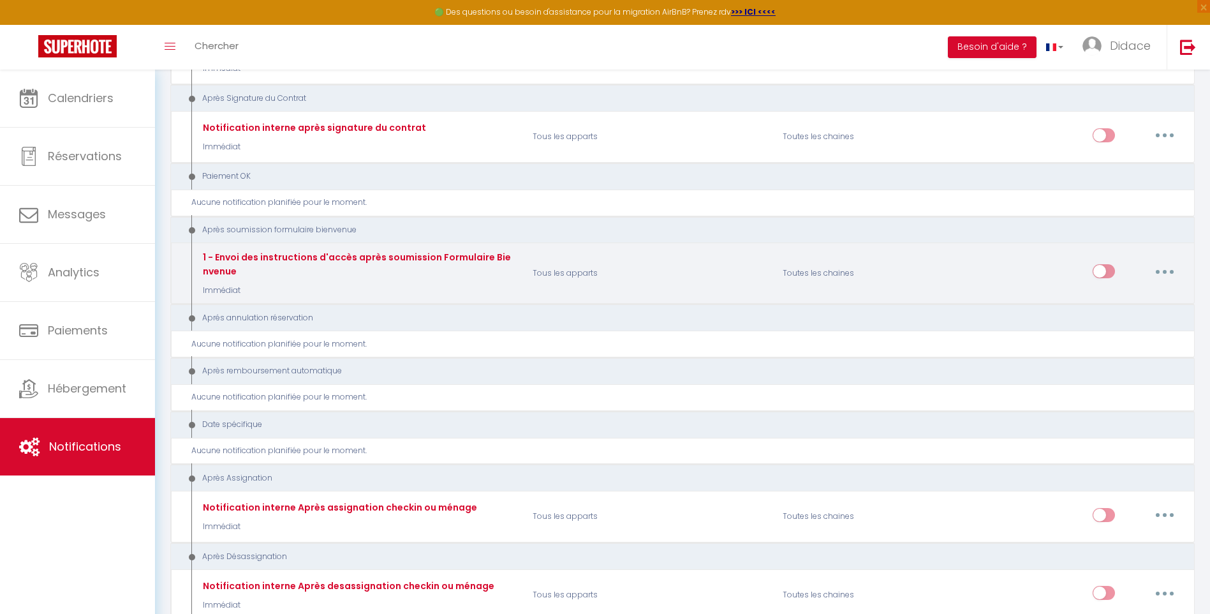
scroll to position [1110, 0]
